Goal: Information Seeking & Learning: Understand process/instructions

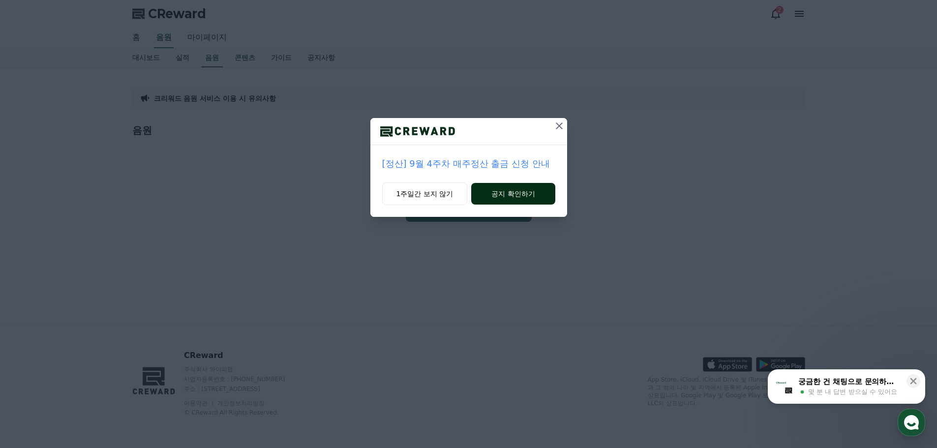
click at [512, 190] on button "공지 확인하기" at bounding box center [513, 194] width 84 height 22
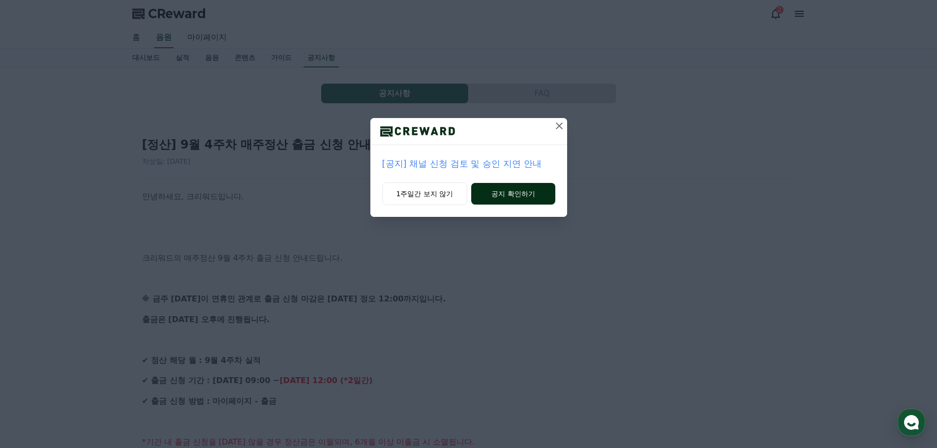
click at [525, 193] on button "공지 확인하기" at bounding box center [513, 194] width 84 height 22
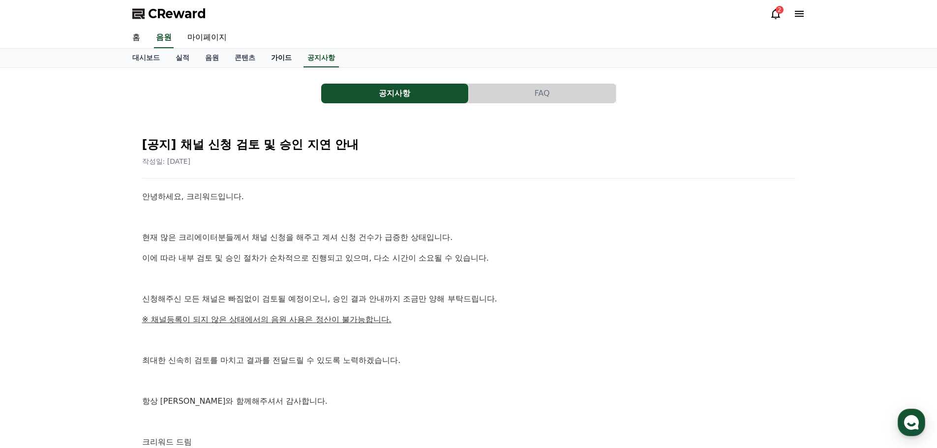
click at [282, 60] on link "가이드" at bounding box center [281, 58] width 36 height 19
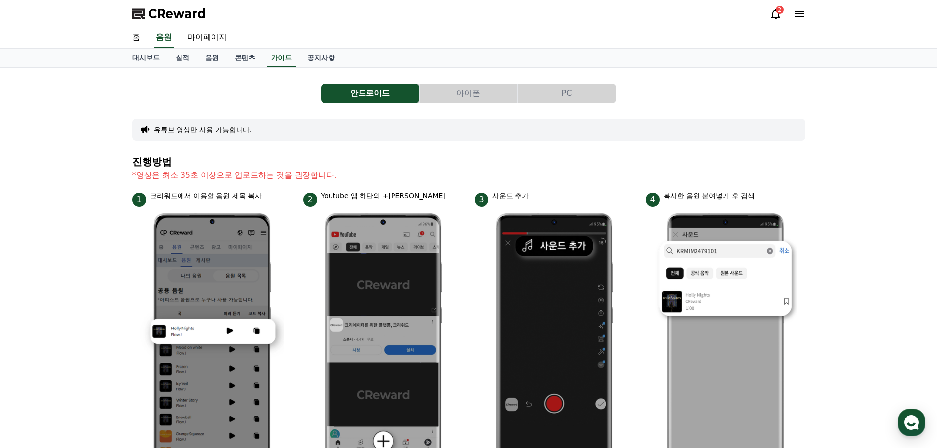
click at [499, 91] on button "아이폰" at bounding box center [468, 94] width 98 height 20
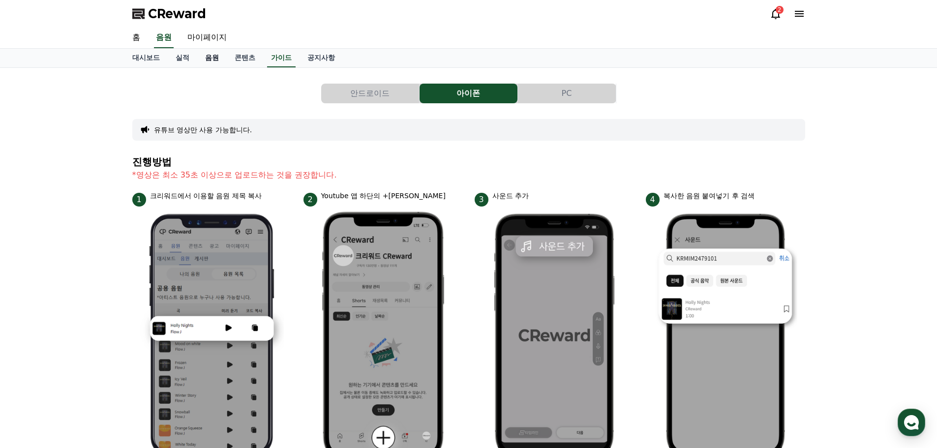
click at [208, 61] on link "음원" at bounding box center [212, 58] width 30 height 19
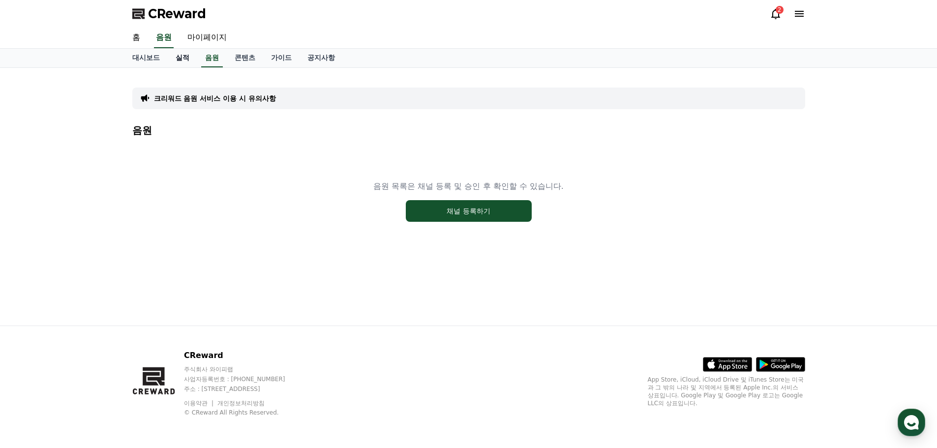
click at [187, 55] on link "실적" at bounding box center [183, 58] width 30 height 19
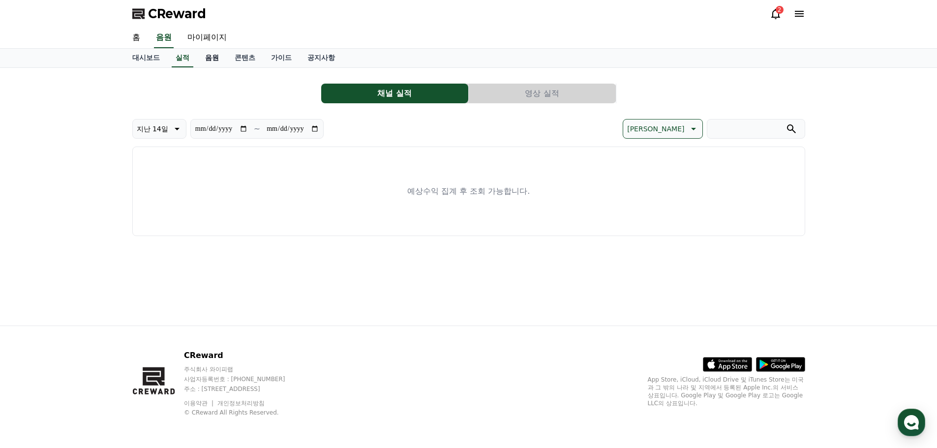
click at [215, 57] on link "음원" at bounding box center [212, 58] width 30 height 19
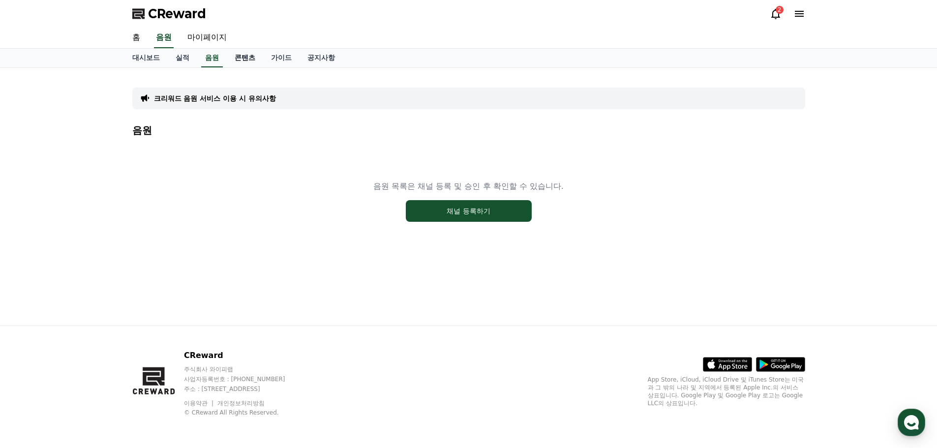
click at [245, 57] on link "콘텐츠" at bounding box center [245, 58] width 36 height 19
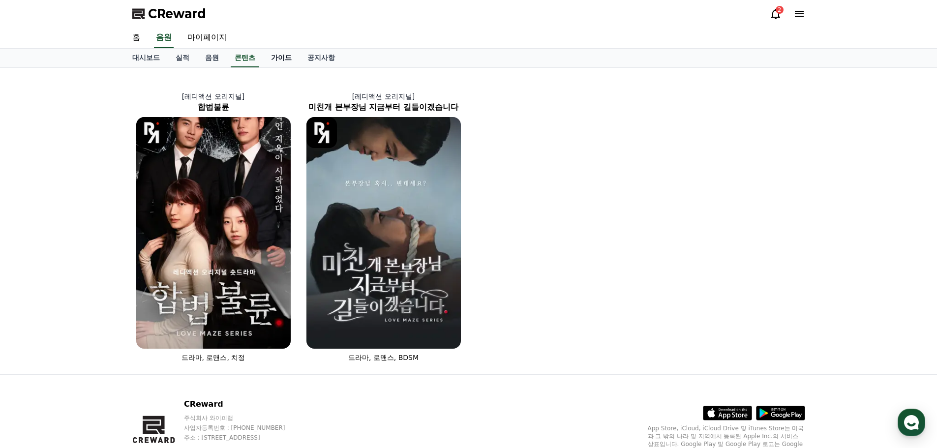
click at [281, 57] on link "가이드" at bounding box center [281, 58] width 36 height 19
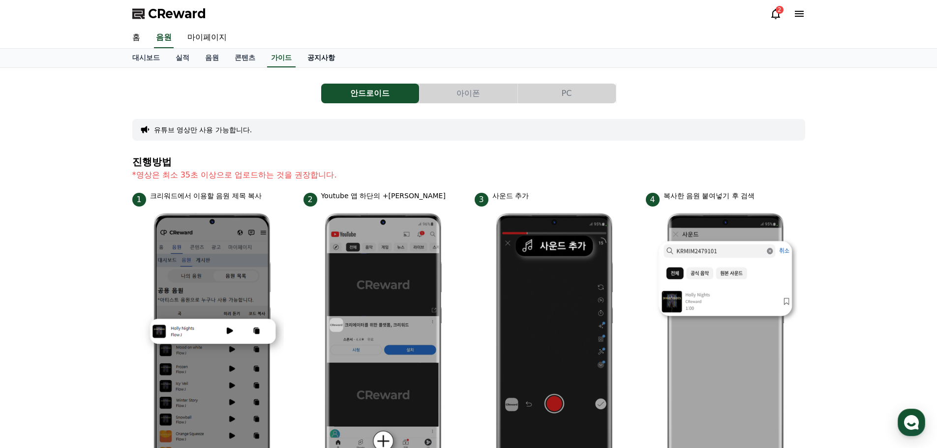
click at [324, 58] on link "공지사항" at bounding box center [320, 58] width 43 height 19
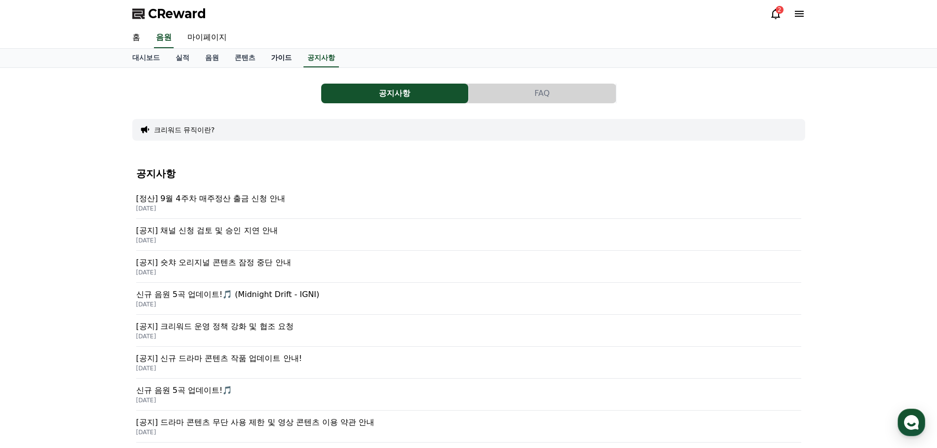
click at [282, 59] on link "가이드" at bounding box center [281, 58] width 36 height 19
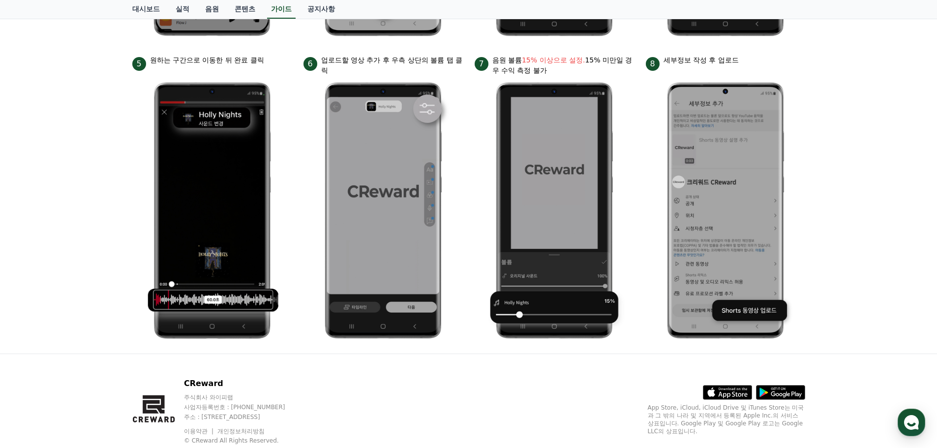
scroll to position [443, 0]
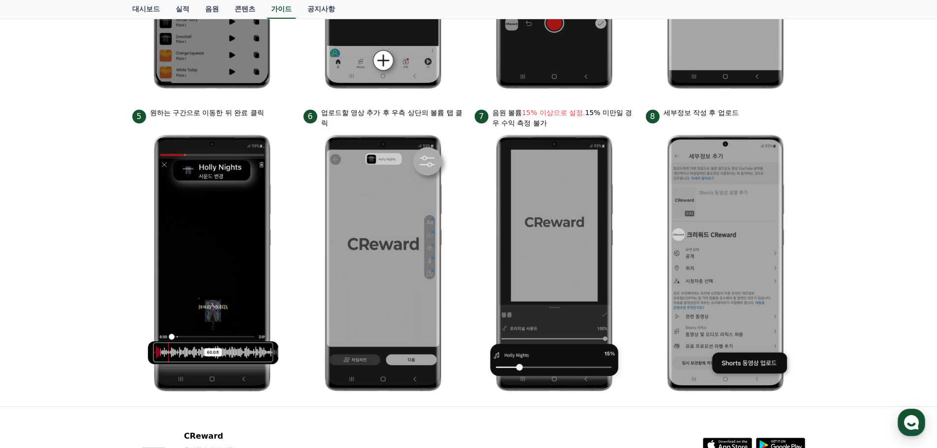
scroll to position [344, 0]
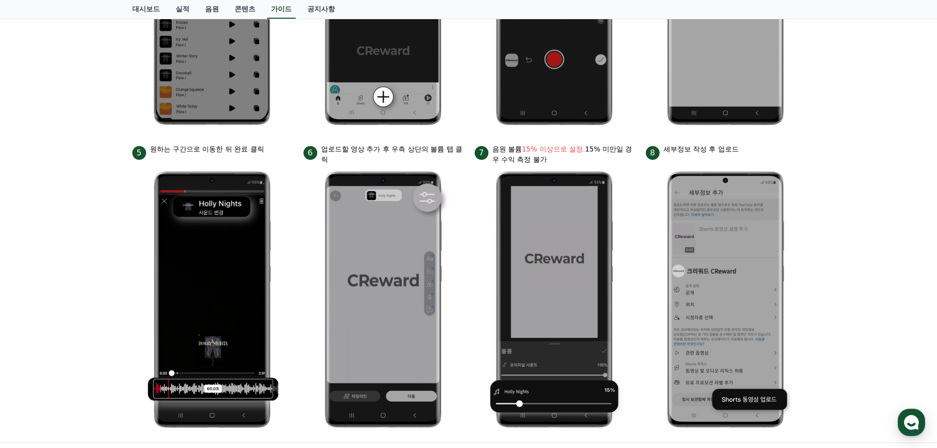
drag, startPoint x: 551, startPoint y: 160, endPoint x: 492, endPoint y: 148, distance: 59.7
click at [492, 148] on p "음원 볼륨 15% 이상으로 설정. 15% 미만일 경우 수익 측정 불가" at bounding box center [563, 154] width 142 height 21
click at [552, 160] on p "음원 볼륨 15% 이상으로 설정. 15% 미만일 경우 수익 측정 불가" at bounding box center [563, 154] width 142 height 21
drag, startPoint x: 553, startPoint y: 160, endPoint x: 497, endPoint y: 150, distance: 56.8
click at [497, 150] on p "음원 볼륨 15% 이상으로 설정. 15% 미만일 경우 수익 측정 불가" at bounding box center [563, 154] width 142 height 21
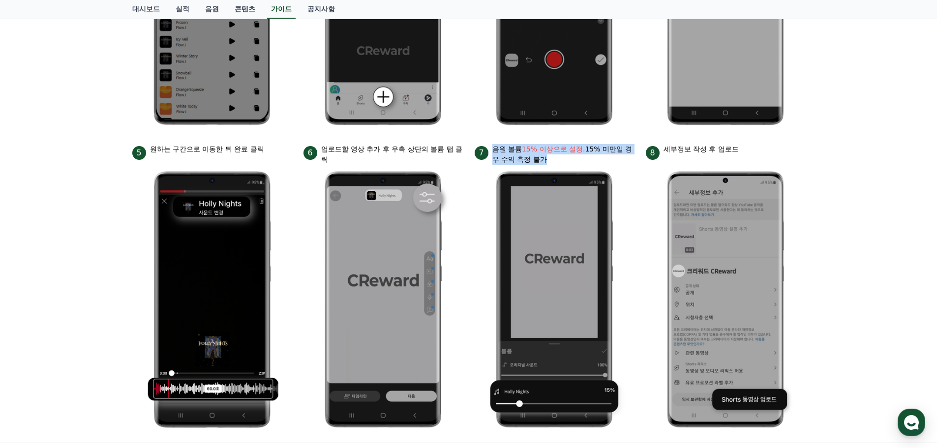
click at [559, 158] on p "음원 볼륨 15% 이상으로 설정. 15% 미만일 경우 수익 측정 불가" at bounding box center [563, 154] width 142 height 21
click at [835, 159] on div "안드로이드 아이폰 PC 유튜브 영상만 사용 가능합니다. 진행방법 *영상은 최소 35초 이상으로 업로드하는 것을 권장합니다. 1 크리워드에서 이…" at bounding box center [468, 83] width 937 height 719
